Goal: Task Accomplishment & Management: Use online tool/utility

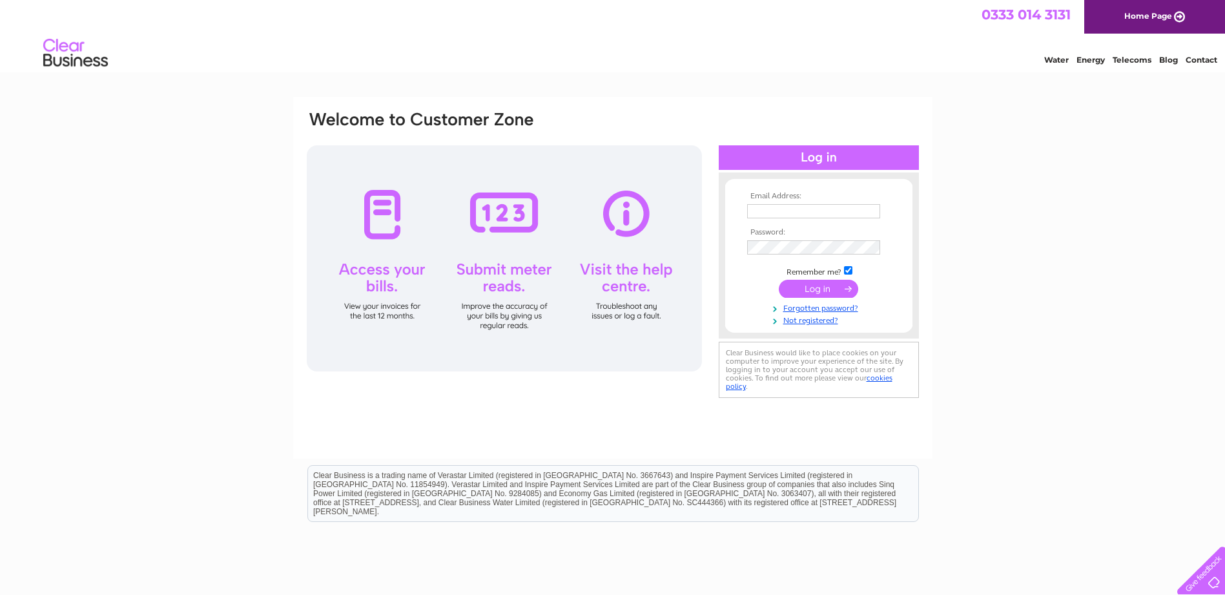
type input "ray@scrimsign.co.uk"
click at [817, 291] on input "submit" at bounding box center [818, 289] width 79 height 18
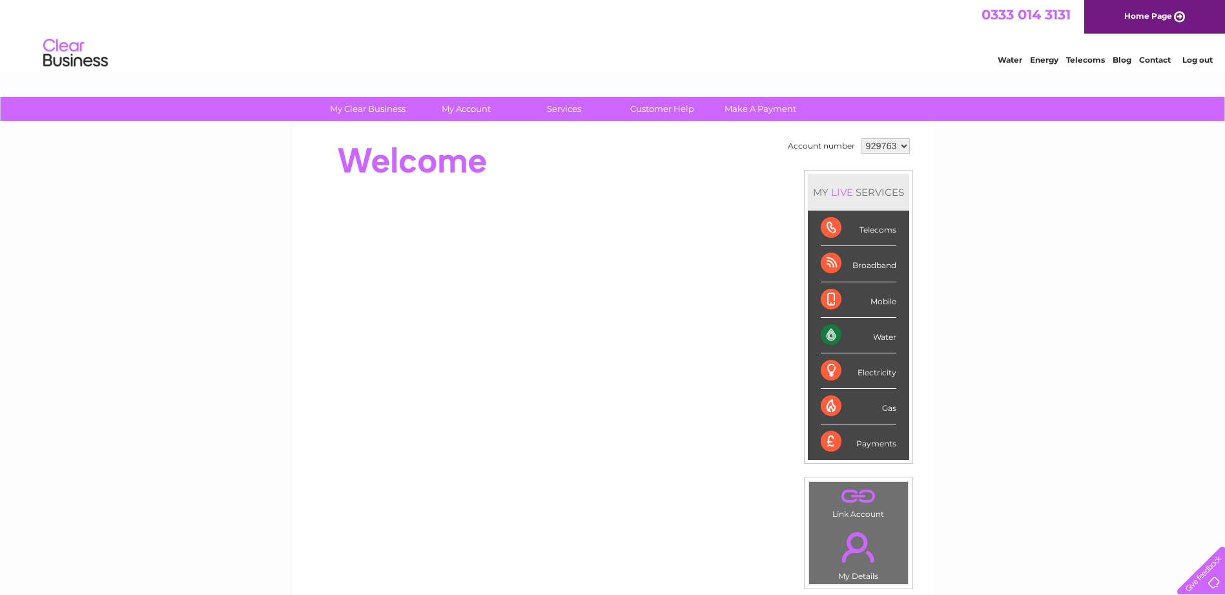
click at [841, 335] on div "Water" at bounding box center [859, 336] width 76 height 36
click at [889, 338] on div "Water" at bounding box center [859, 336] width 76 height 36
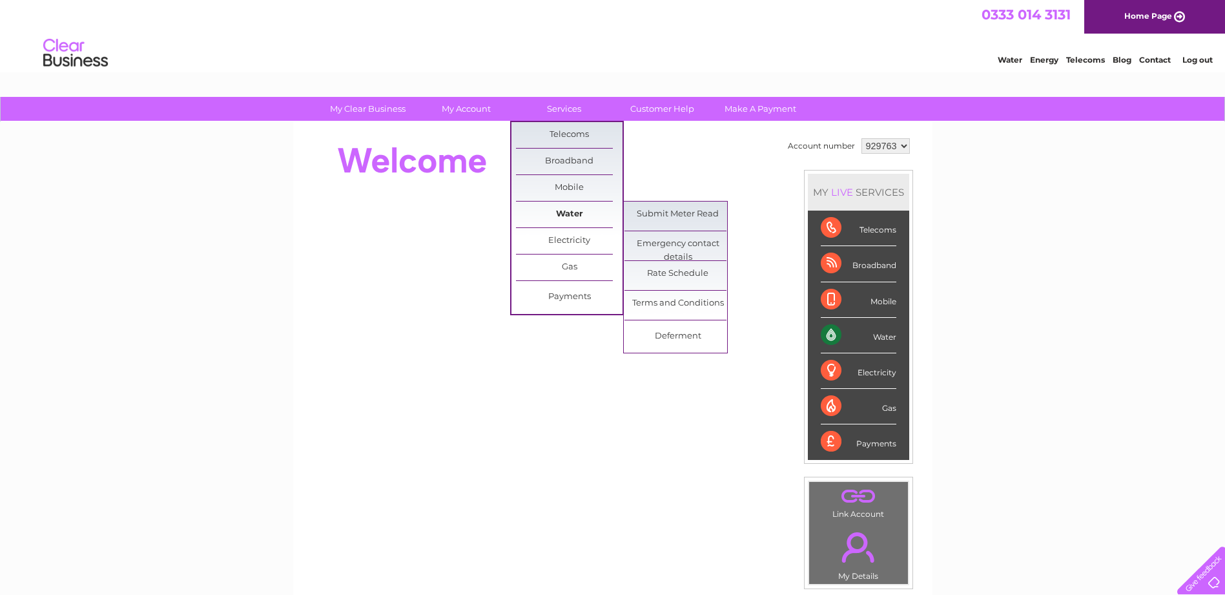
click at [571, 216] on link "Water" at bounding box center [569, 214] width 107 height 26
click at [655, 214] on link "Submit Meter Read" at bounding box center [677, 214] width 107 height 26
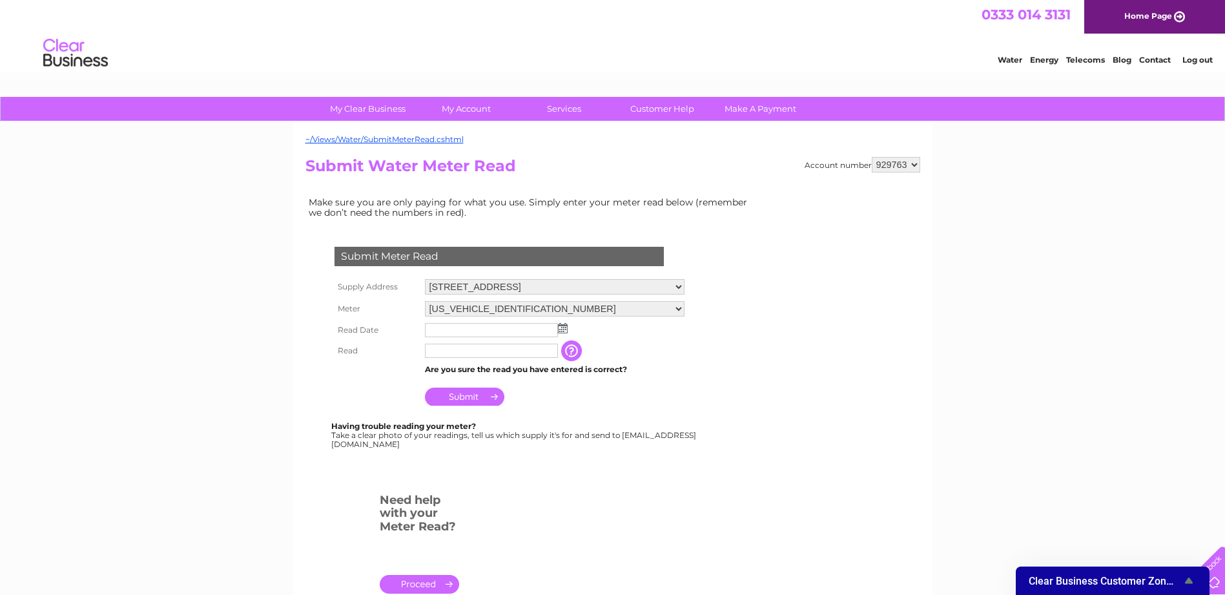
click at [564, 328] on img at bounding box center [563, 328] width 10 height 10
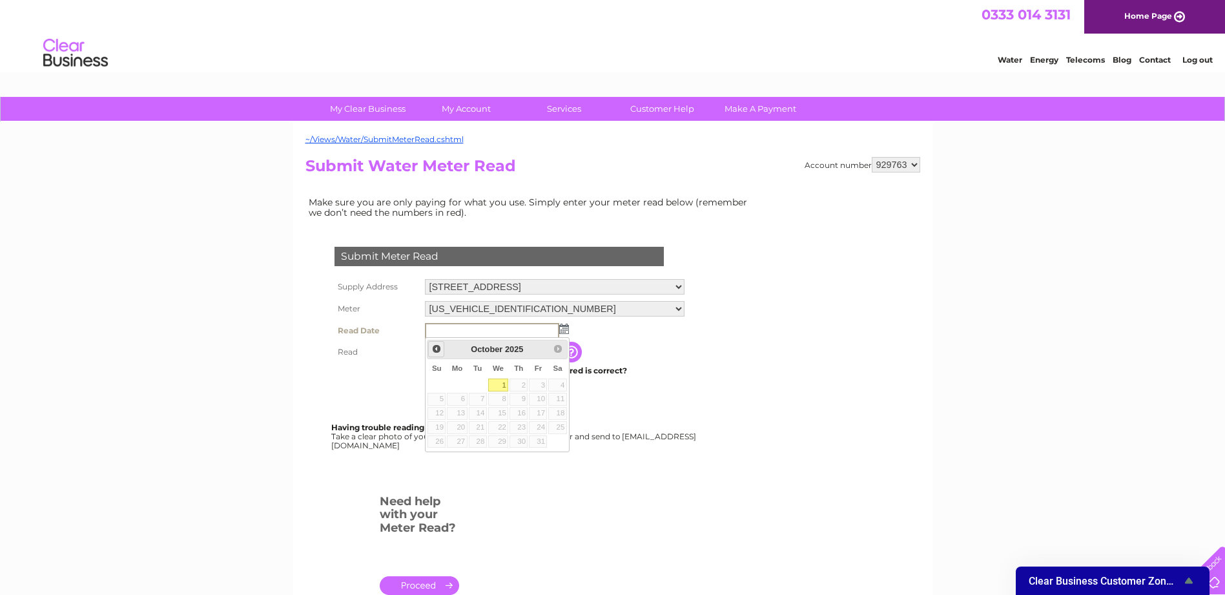
click at [437, 353] on span "Prev" at bounding box center [436, 348] width 10 height 10
click at [467, 440] on link "29" at bounding box center [457, 441] width 20 height 13
type input "2025/09/29"
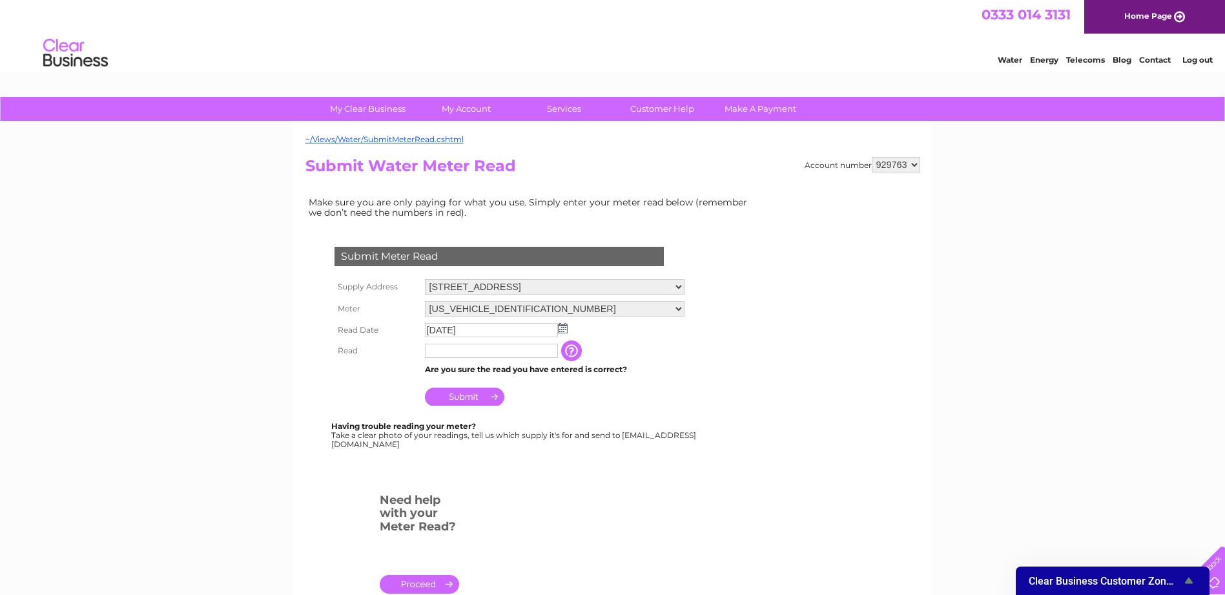
click at [473, 356] on input "text" at bounding box center [491, 350] width 133 height 14
type input "71"
click at [581, 352] on input "button" at bounding box center [572, 350] width 23 height 21
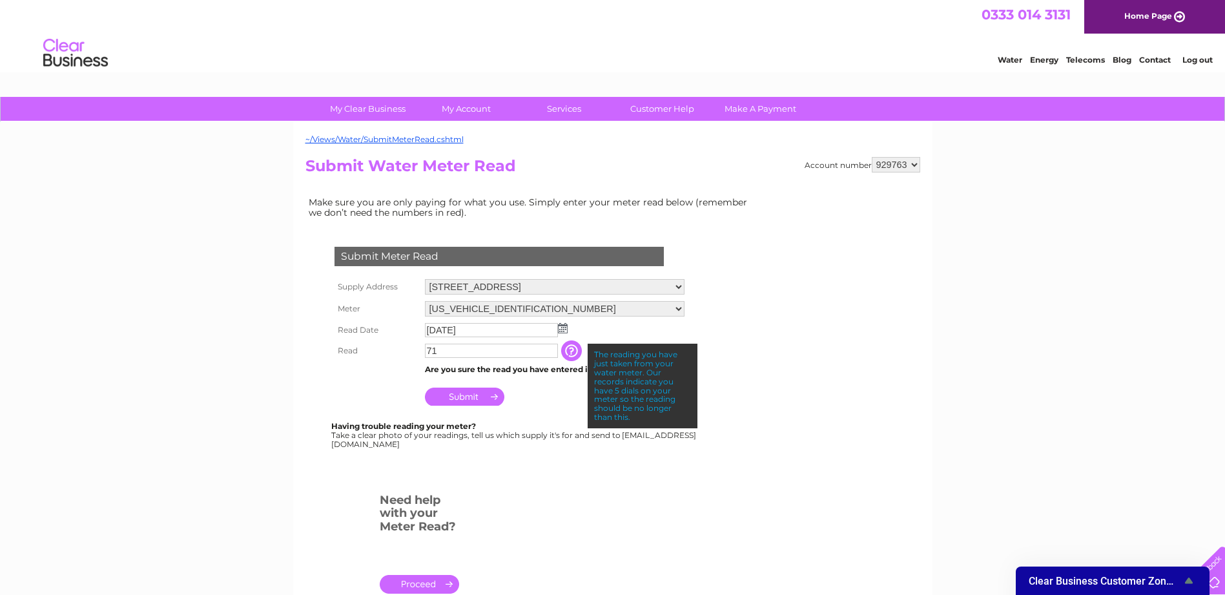
click at [557, 387] on td "Submit" at bounding box center [555, 393] width 266 height 31
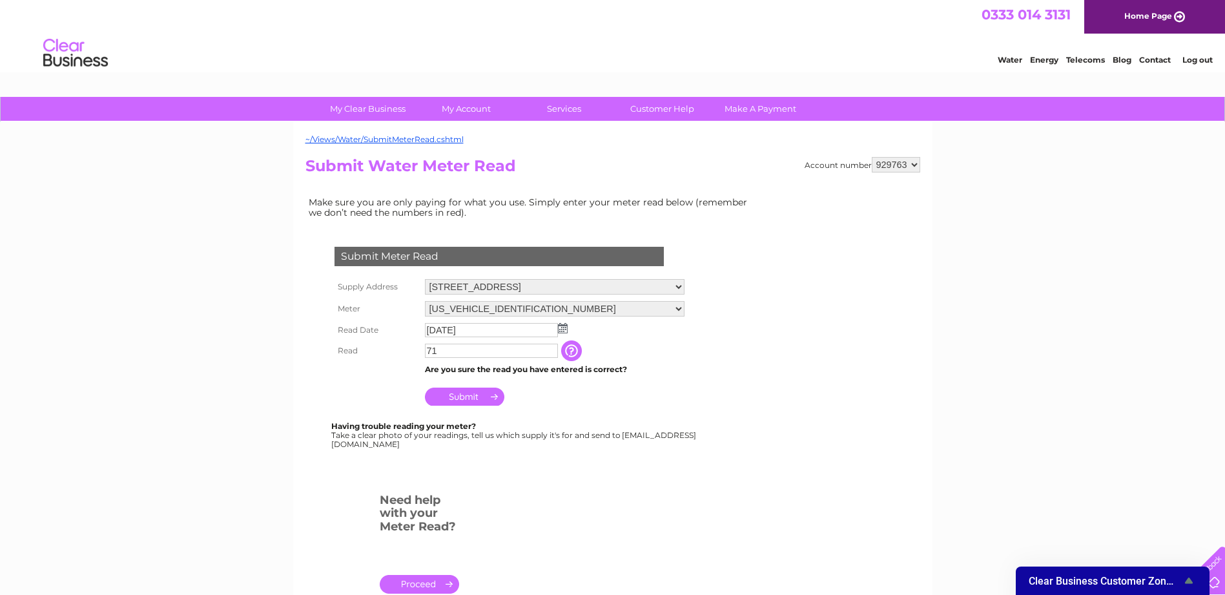
click at [469, 352] on input "71" at bounding box center [491, 350] width 133 height 14
click at [578, 353] on input "button" at bounding box center [573, 351] width 23 height 21
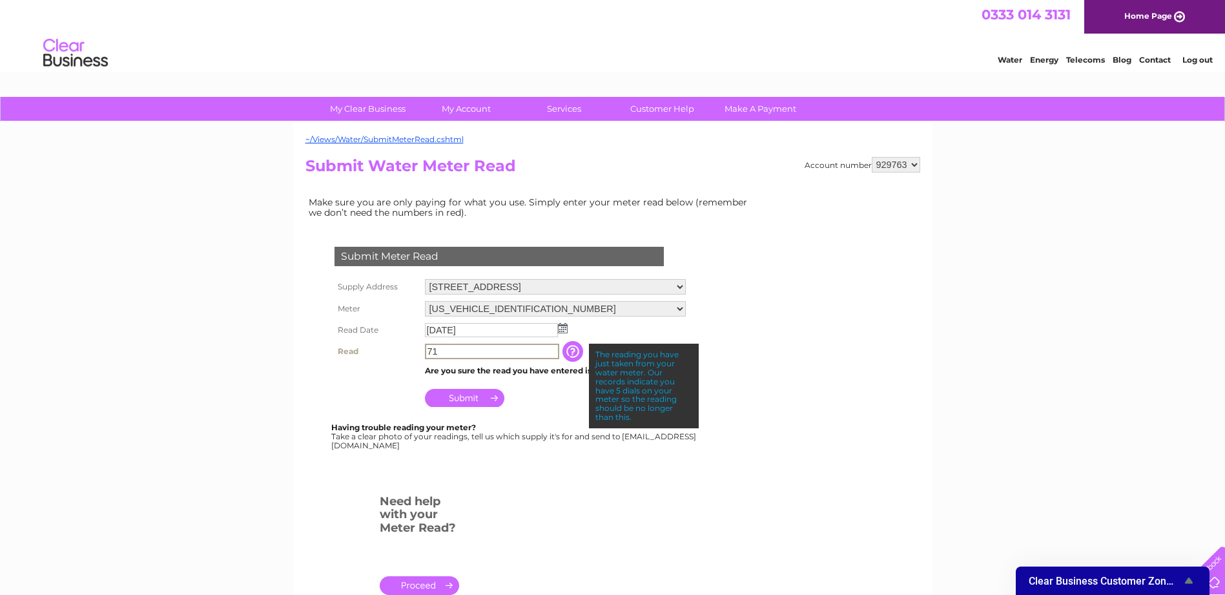
click at [487, 353] on input "71" at bounding box center [492, 350] width 134 height 15
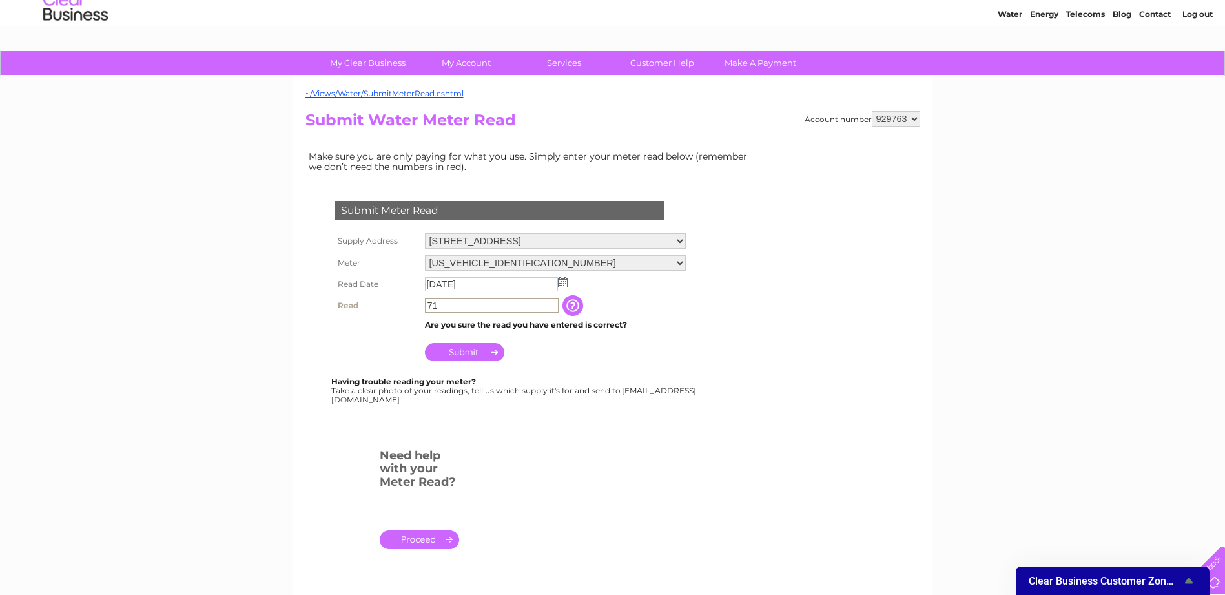
scroll to position [129, 0]
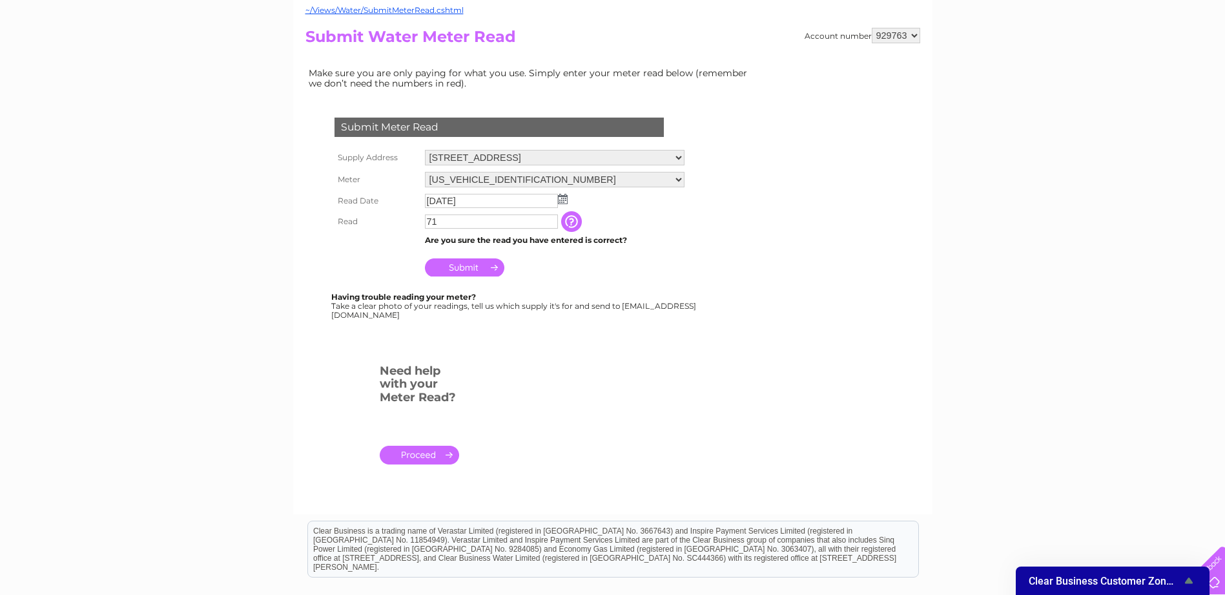
click at [431, 460] on link "." at bounding box center [419, 454] width 79 height 19
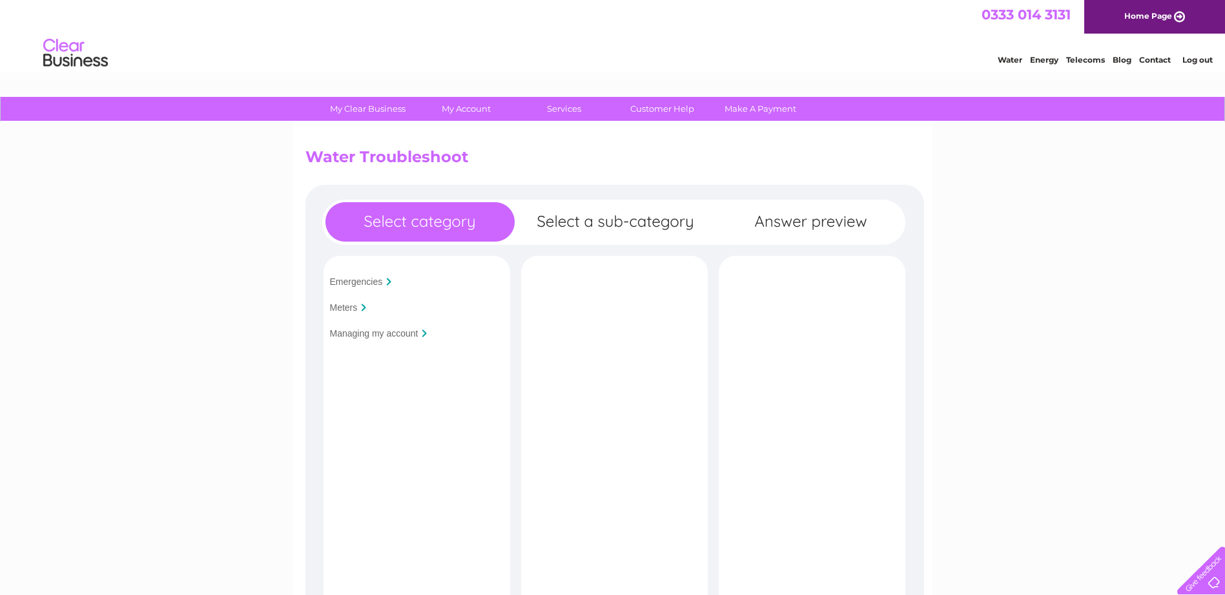
click at [351, 309] on input "Meters" at bounding box center [344, 307] width 28 height 10
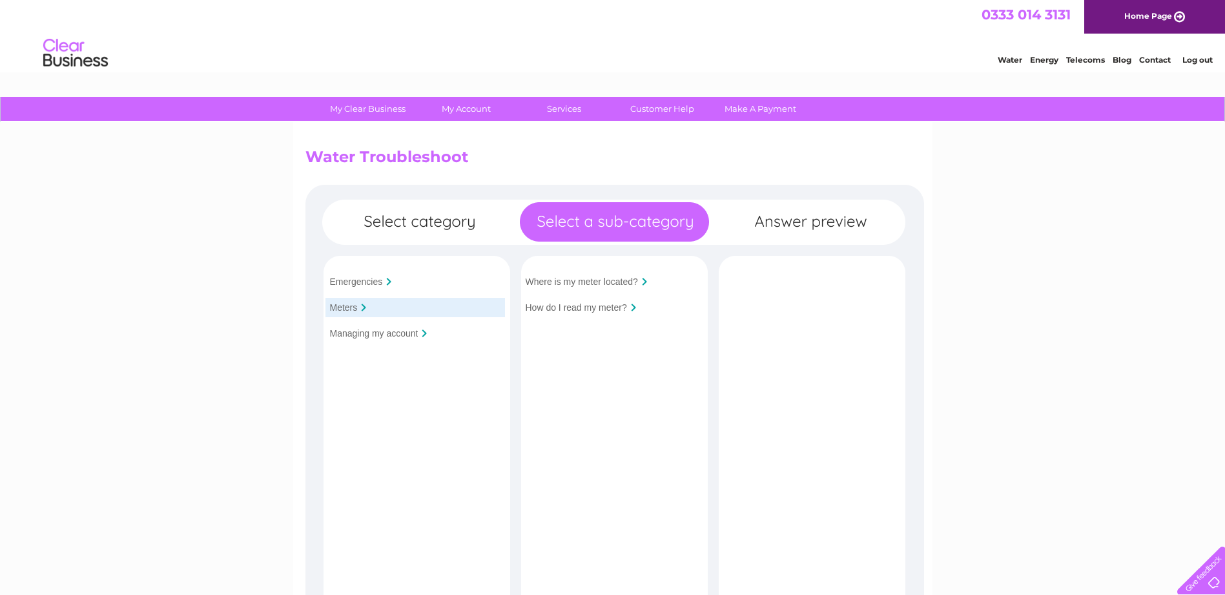
click at [571, 311] on input "How do I read my meter?" at bounding box center [576, 307] width 101 height 10
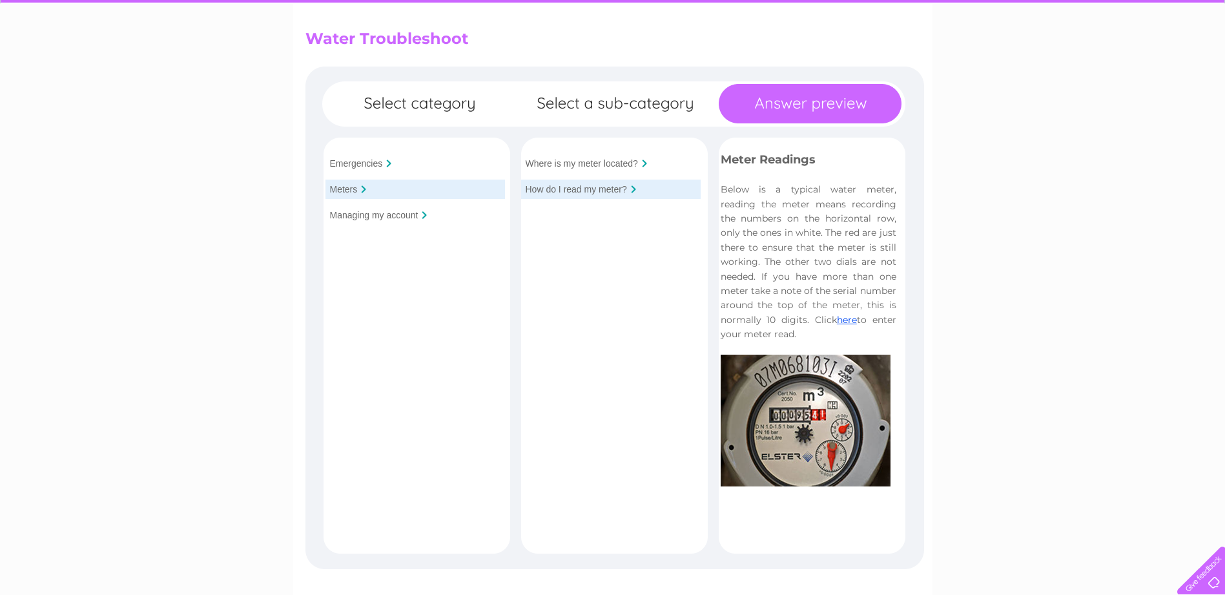
scroll to position [129, 0]
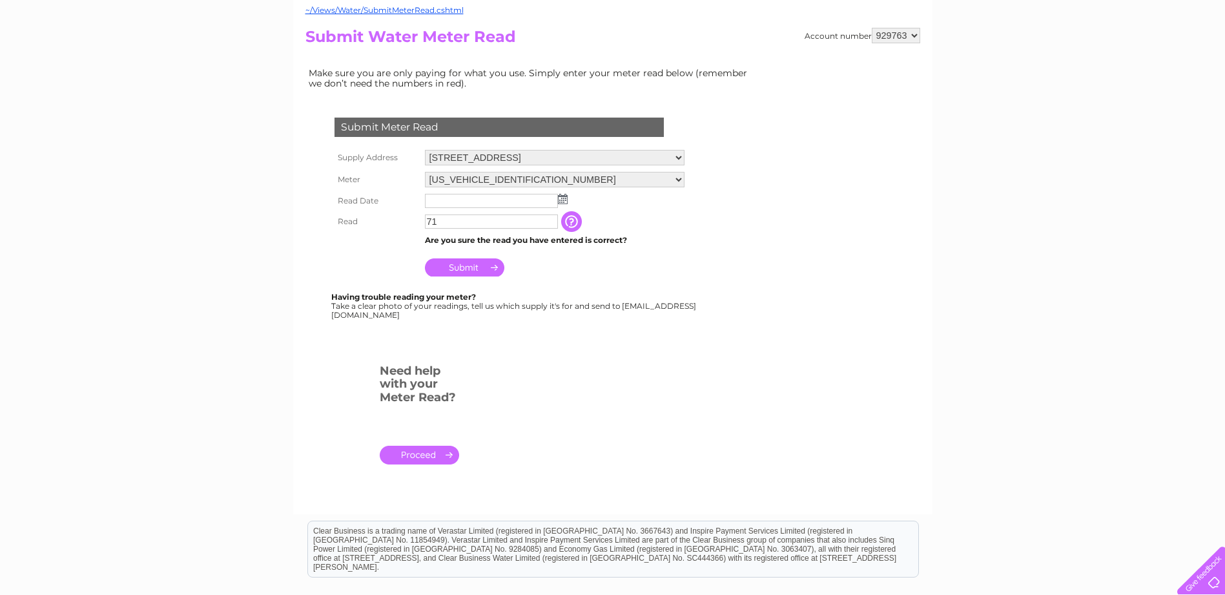
click at [473, 270] on input "Submit" at bounding box center [464, 267] width 79 height 18
click at [484, 203] on input "text" at bounding box center [491, 201] width 133 height 14
click at [566, 198] on img at bounding box center [564, 199] width 10 height 10
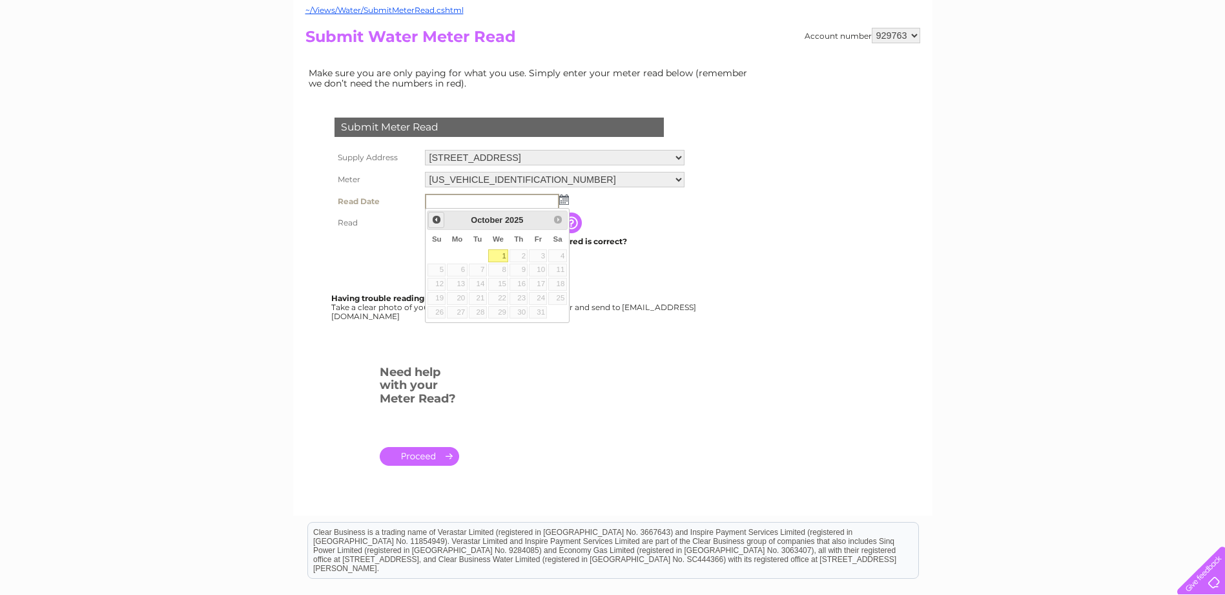
click at [433, 218] on span "Prev" at bounding box center [436, 219] width 10 height 10
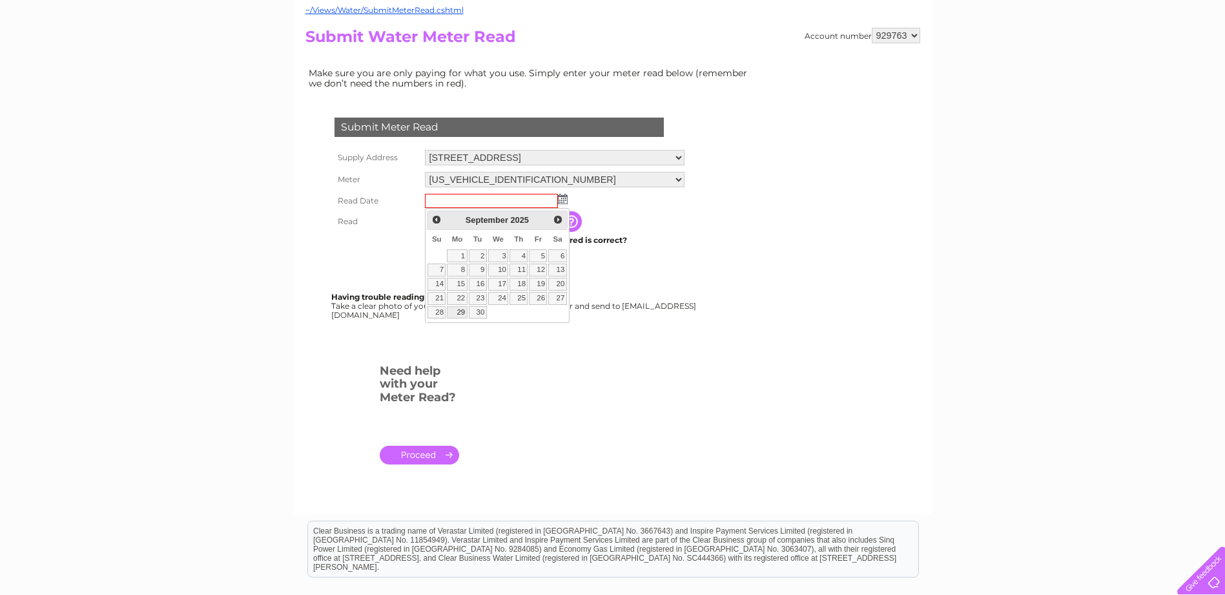
click at [454, 311] on link "29" at bounding box center [457, 312] width 20 height 13
type input "[DATE]"
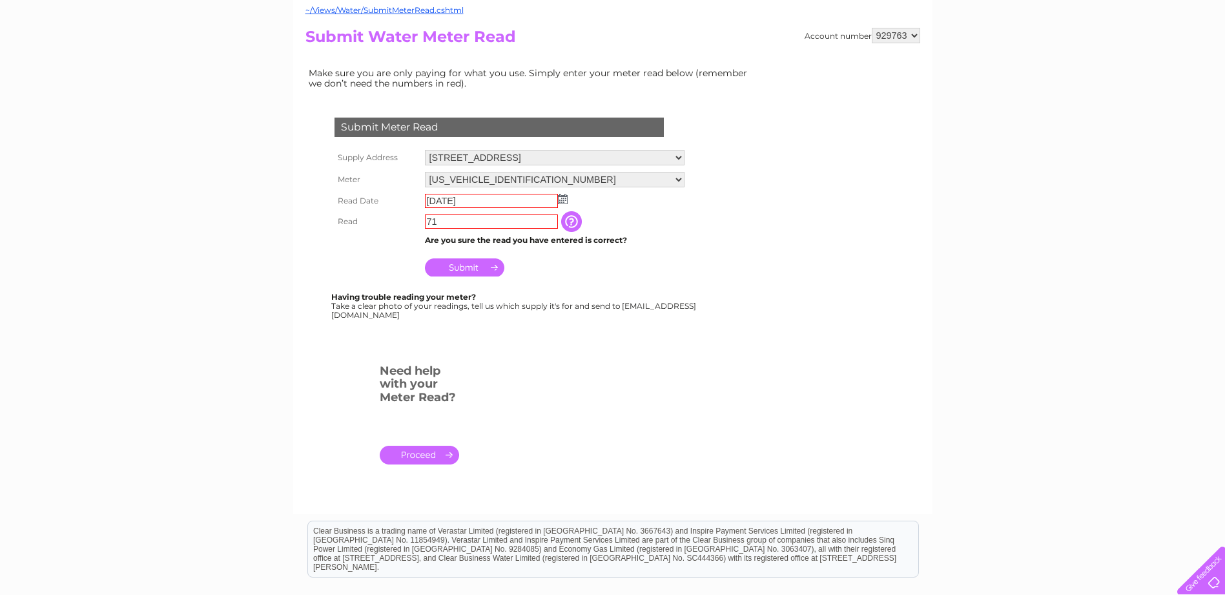
drag, startPoint x: 542, startPoint y: 318, endPoint x: 476, endPoint y: 303, distance: 68.3
click at [539, 319] on div "Having trouble reading your meter? Take a clear photo of your readings, tell us…" at bounding box center [514, 305] width 367 height 26
click at [466, 269] on input "Submit" at bounding box center [464, 267] width 79 height 18
